Goal: Communication & Community: Answer question/provide support

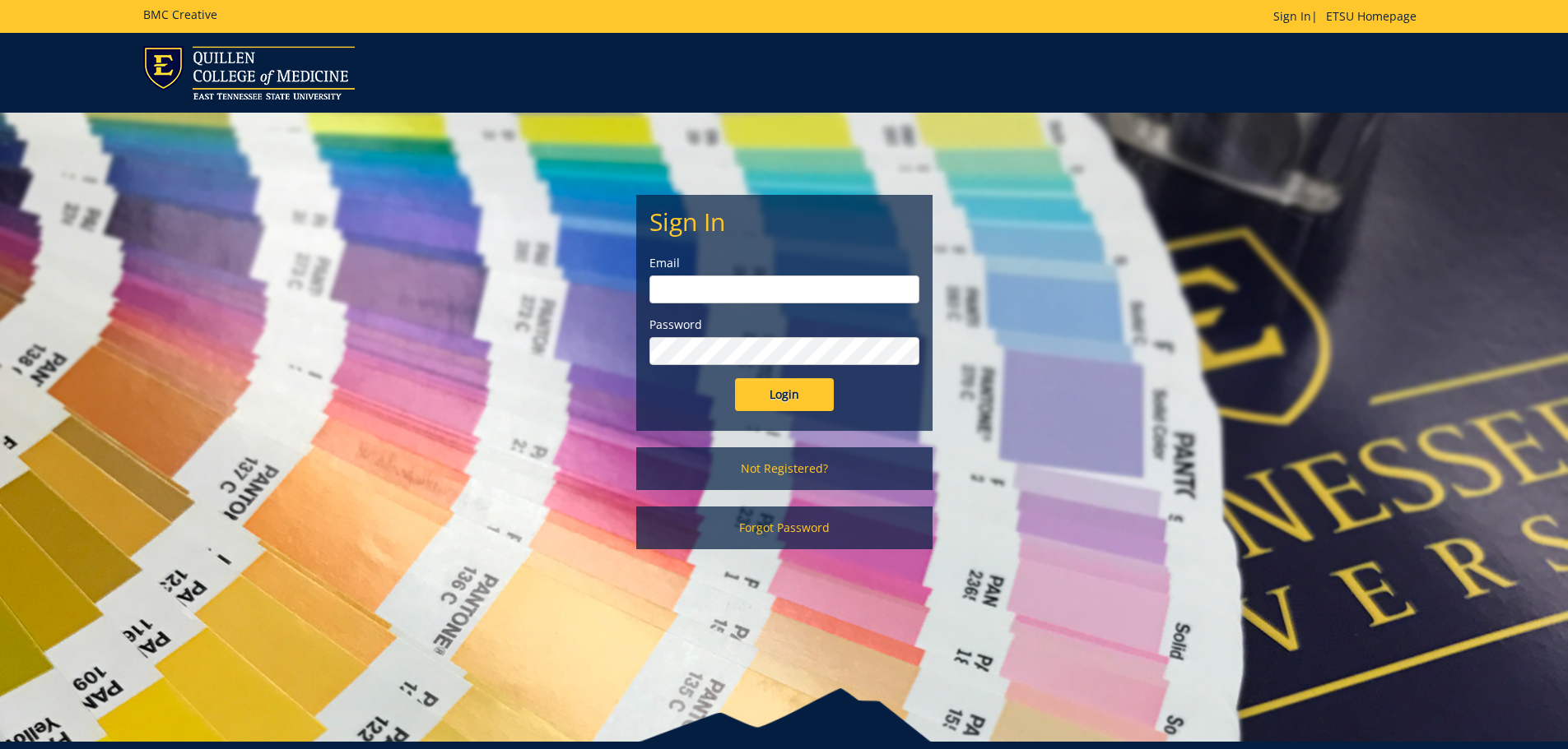
type input "[EMAIL_ADDRESS][DOMAIN_NAME]"
click at [809, 398] on input "Login" at bounding box center [784, 394] width 99 height 33
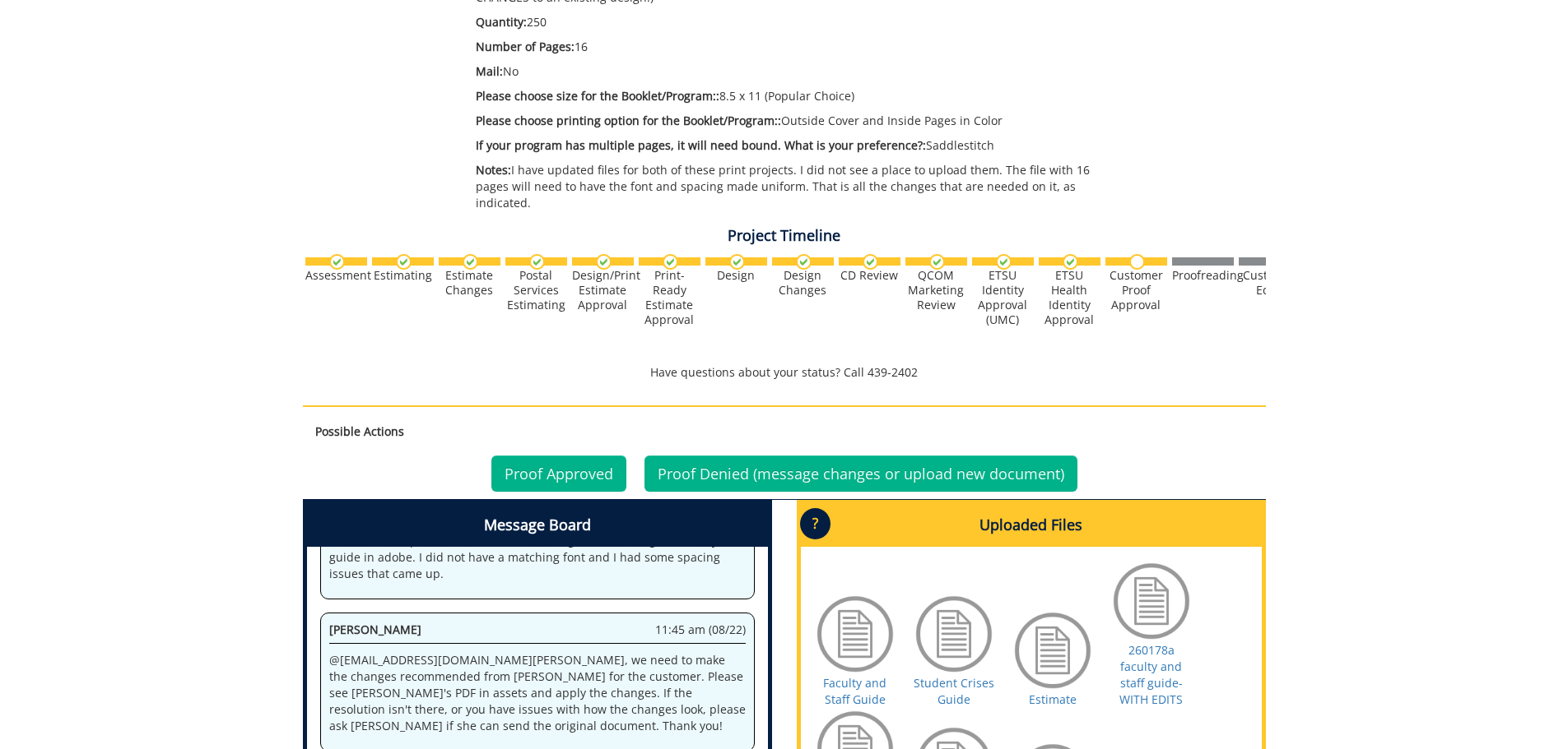
scroll to position [737, 0]
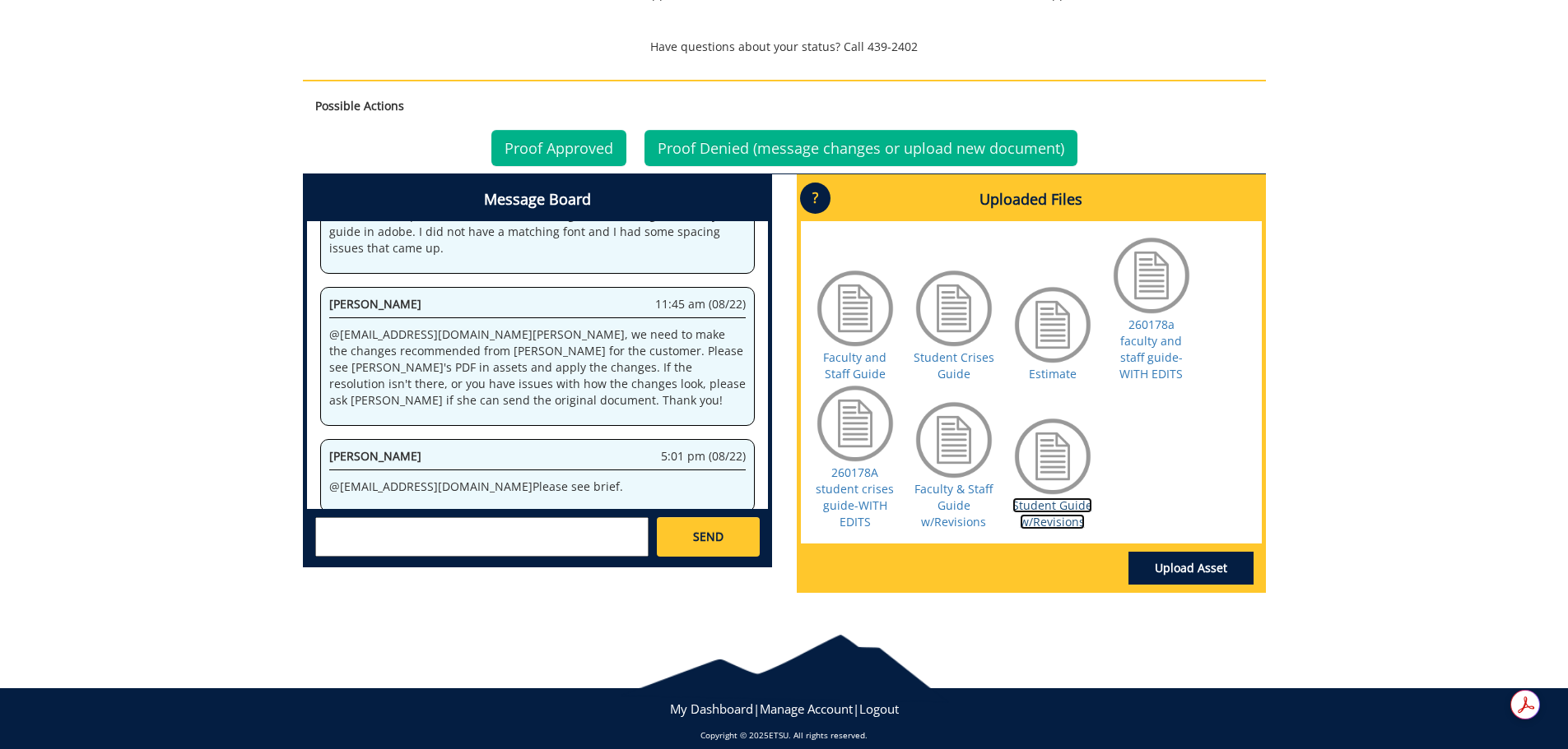
click at [1051, 498] on link "Student Guide w/Revisions" at bounding box center [1051, 514] width 79 height 32
click at [957, 481] on link "Faculty & Staff Guide w/Revisions" at bounding box center [953, 505] width 78 height 49
click at [531, 517] on textarea at bounding box center [481, 537] width 334 height 39
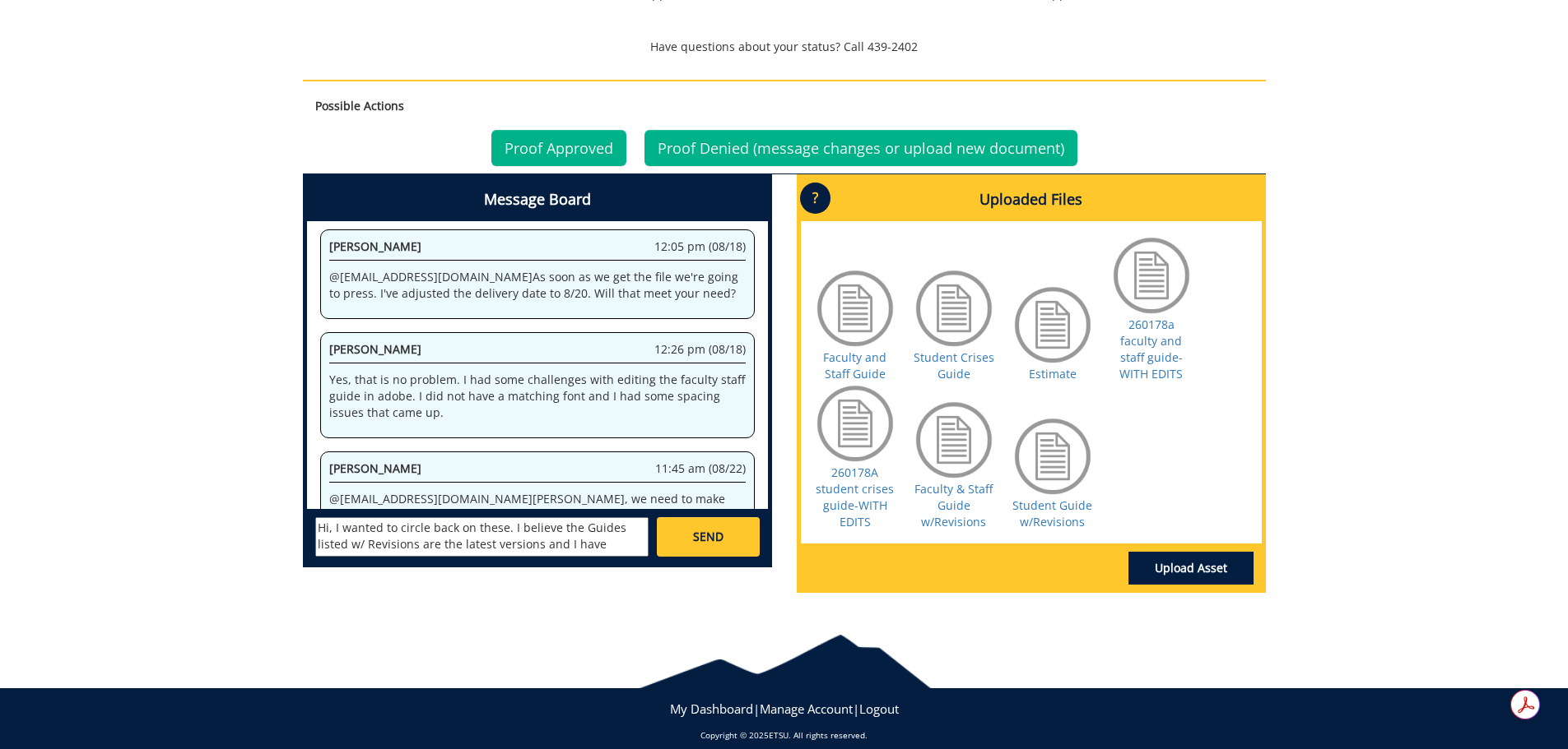
scroll to position [1111, 0]
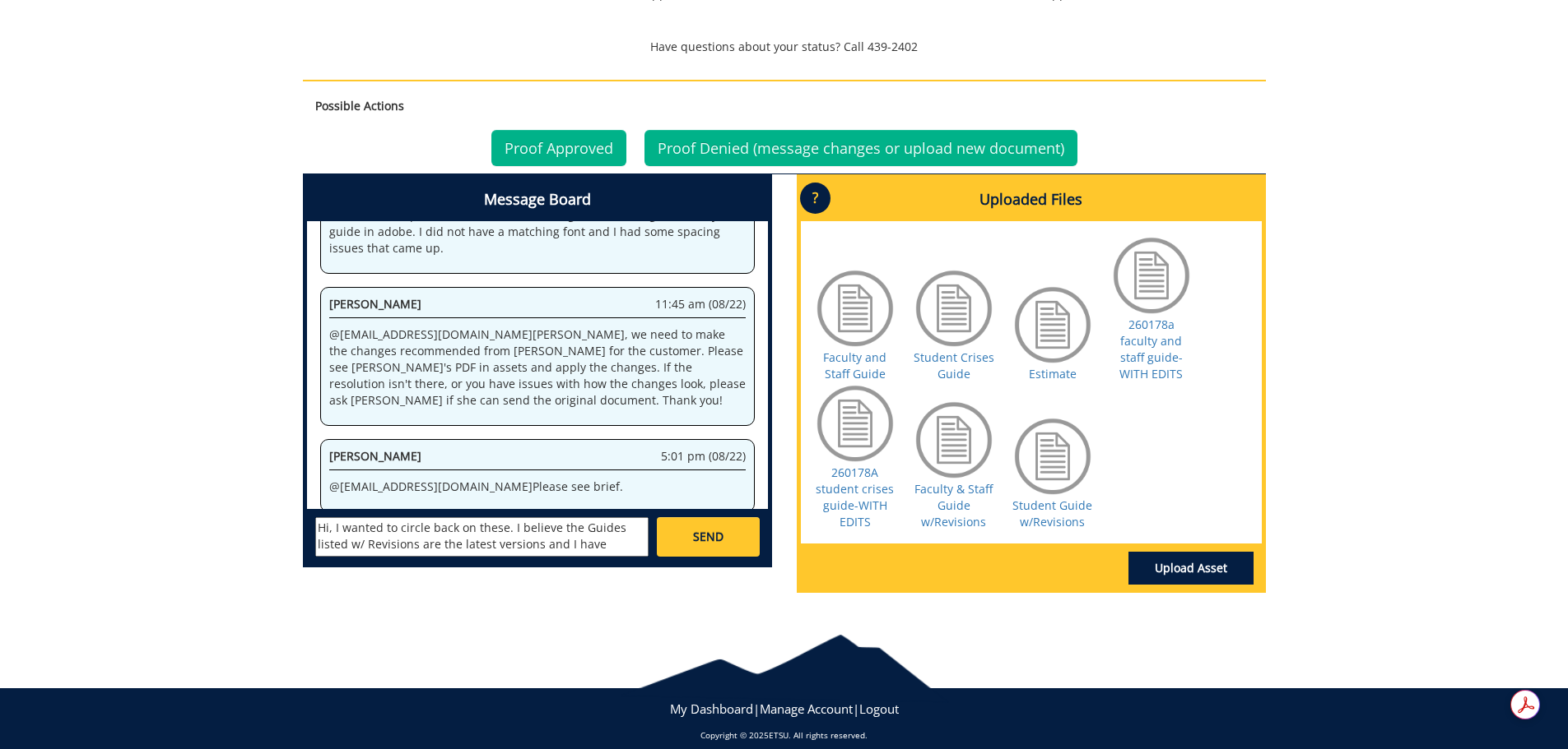
click at [606, 534] on textarea "Hi, I wanted to circle back on these. I believe the Guides listed w/ Revisions …" at bounding box center [481, 537] width 334 height 39
click at [480, 532] on textarea "Hi, I wanted to circle back on these. I believe the Guides listed w/ Revisions …" at bounding box center [481, 537] width 334 height 39
click at [1054, 498] on link "Student Guide w/Revisions" at bounding box center [1051, 514] width 79 height 32
click at [944, 497] on link "Faculty & Staff Guide w/Revisions" at bounding box center [953, 505] width 78 height 49
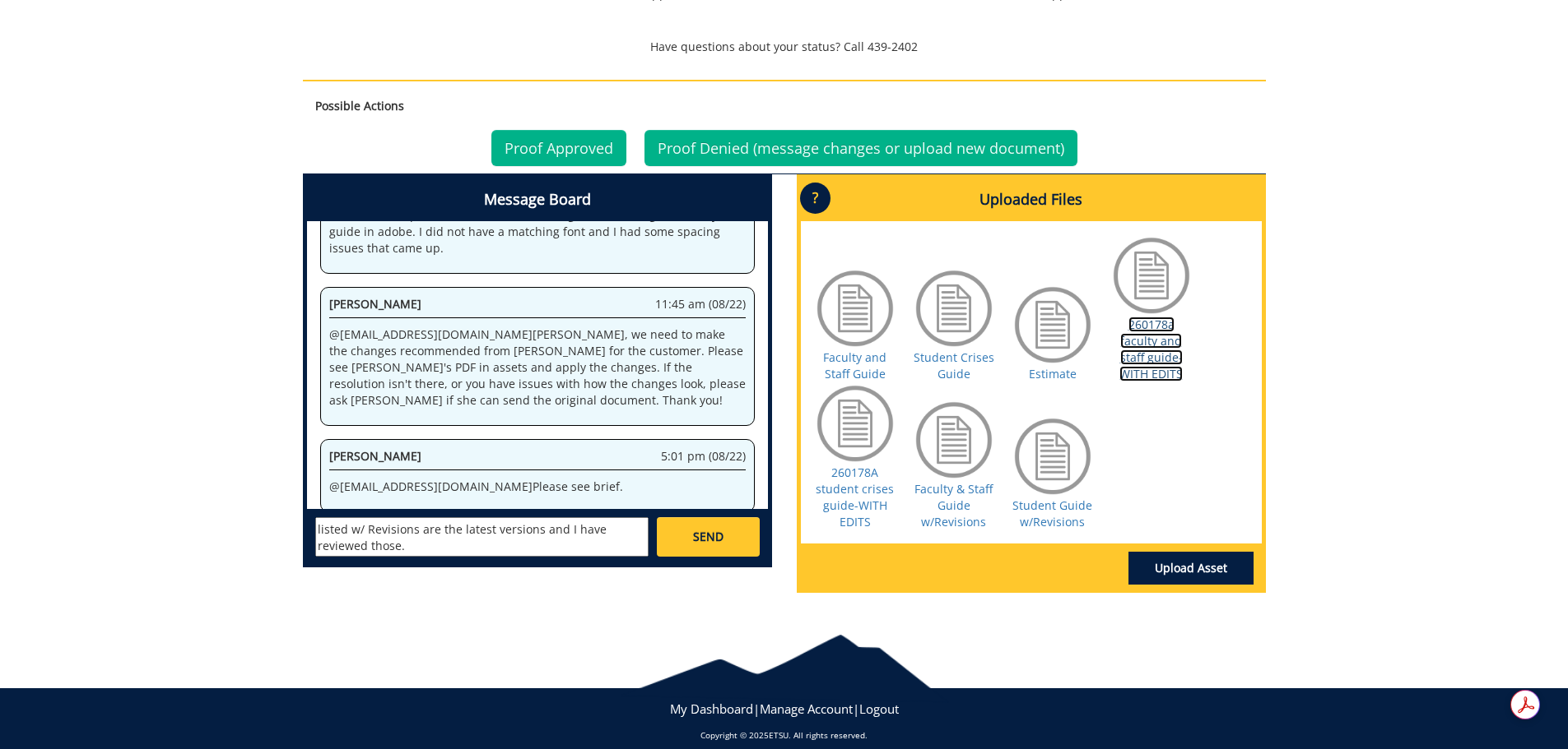
click at [1146, 334] on link "260178a faculty and staff guide-WITH EDITS" at bounding box center [1151, 349] width 64 height 65
click at [444, 529] on textarea "Hi, I wanted to circle back on these. I believe the Guides listed w/ Revisions …" at bounding box center [481, 537] width 334 height 39
click at [962, 491] on link "Faculty & Staff Guide w/Revisions" at bounding box center [953, 505] width 78 height 49
click at [492, 530] on textarea "Hi, I wanted to circle back on these. I believe the Guides listed w/ Revisions …" at bounding box center [481, 537] width 334 height 39
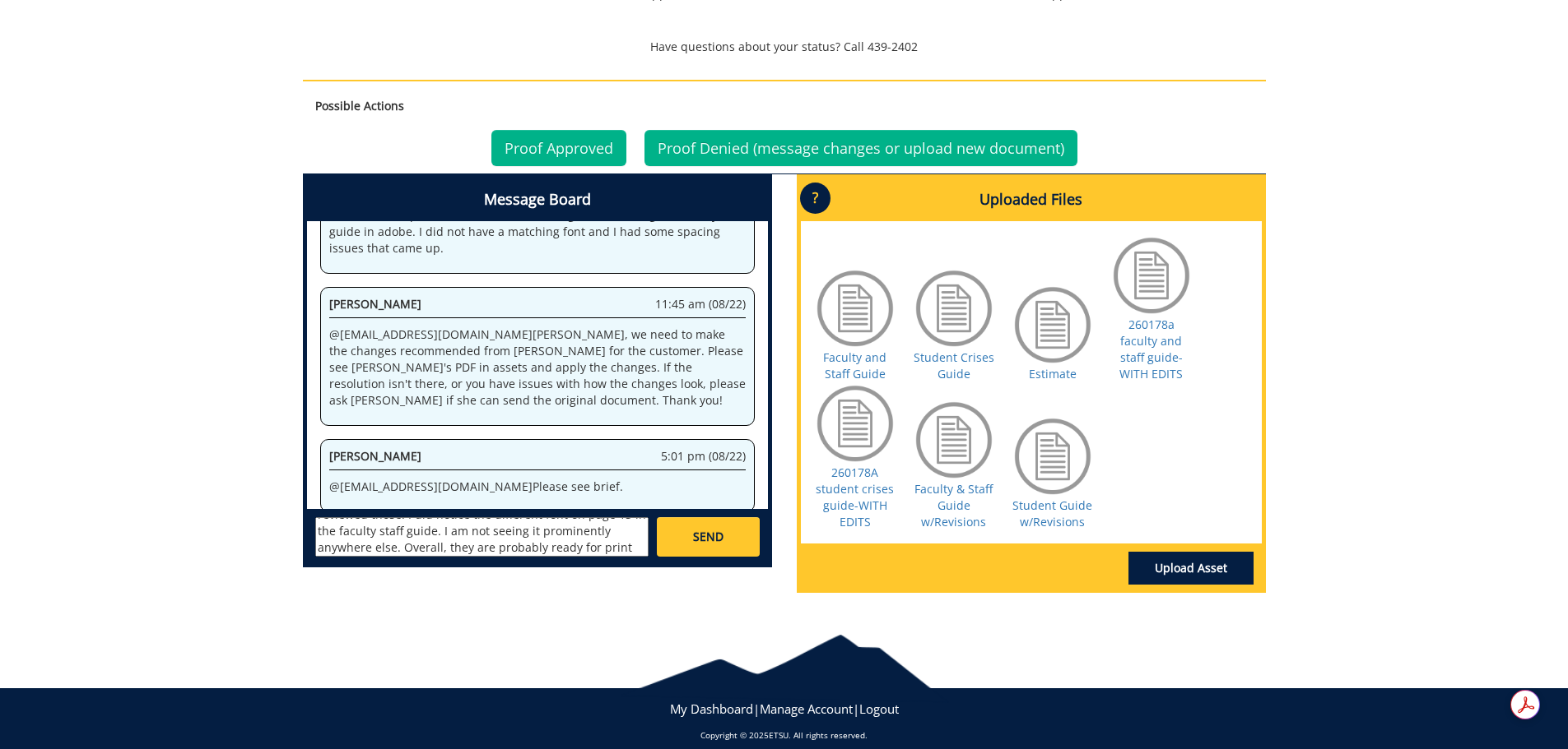
scroll to position [63, 0]
type textarea "Hi, I wanted to circle back on these. I believe the Guides listed w/ Revisions …"
click at [708, 517] on link "SEND" at bounding box center [707, 537] width 102 height 39
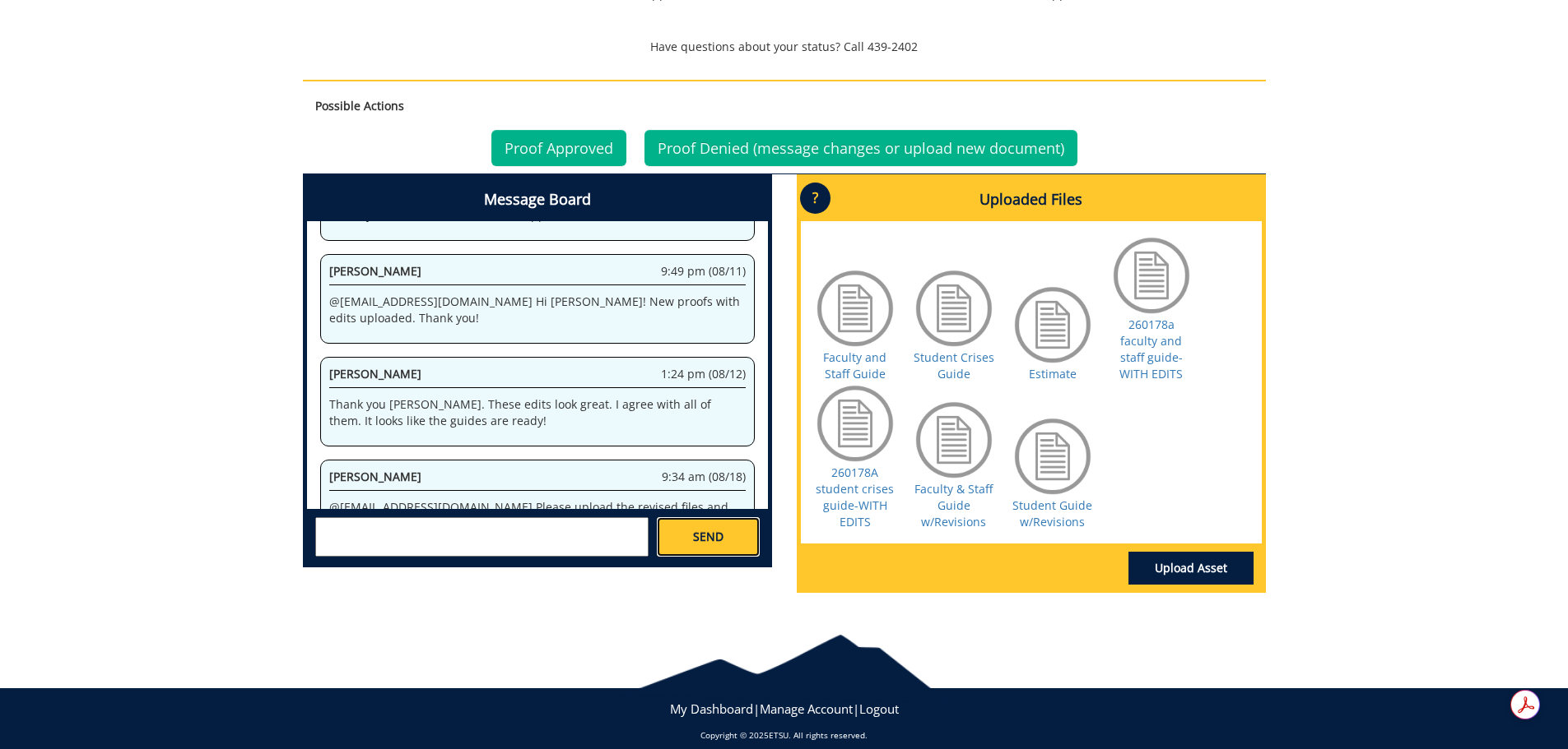
scroll to position [80367, 0]
